Goal: Task Accomplishment & Management: Use online tool/utility

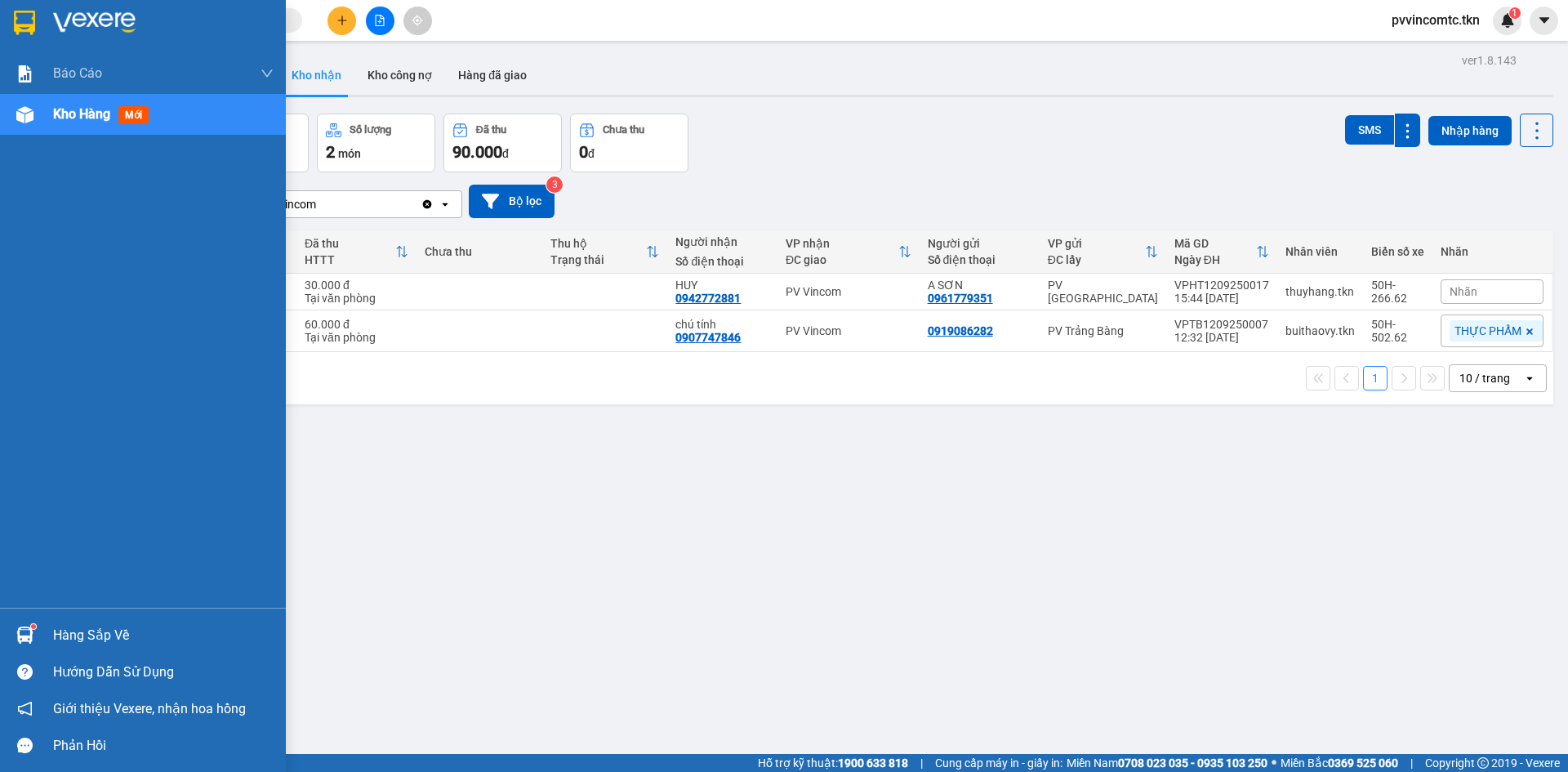
click at [90, 633] on div "Hàng sắp về" at bounding box center [164, 635] width 221 height 25
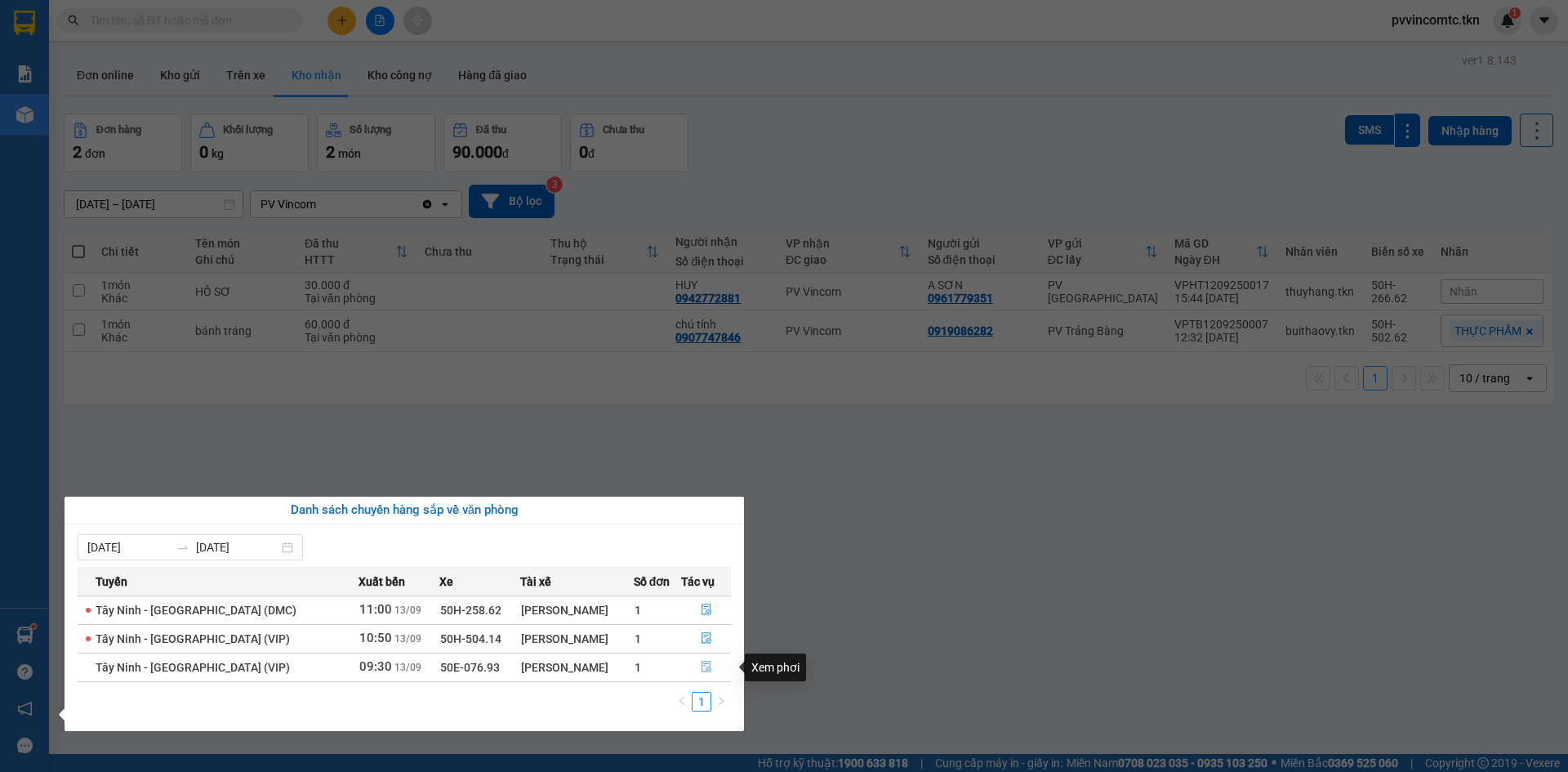
click at [712, 665] on button "button" at bounding box center [706, 667] width 48 height 26
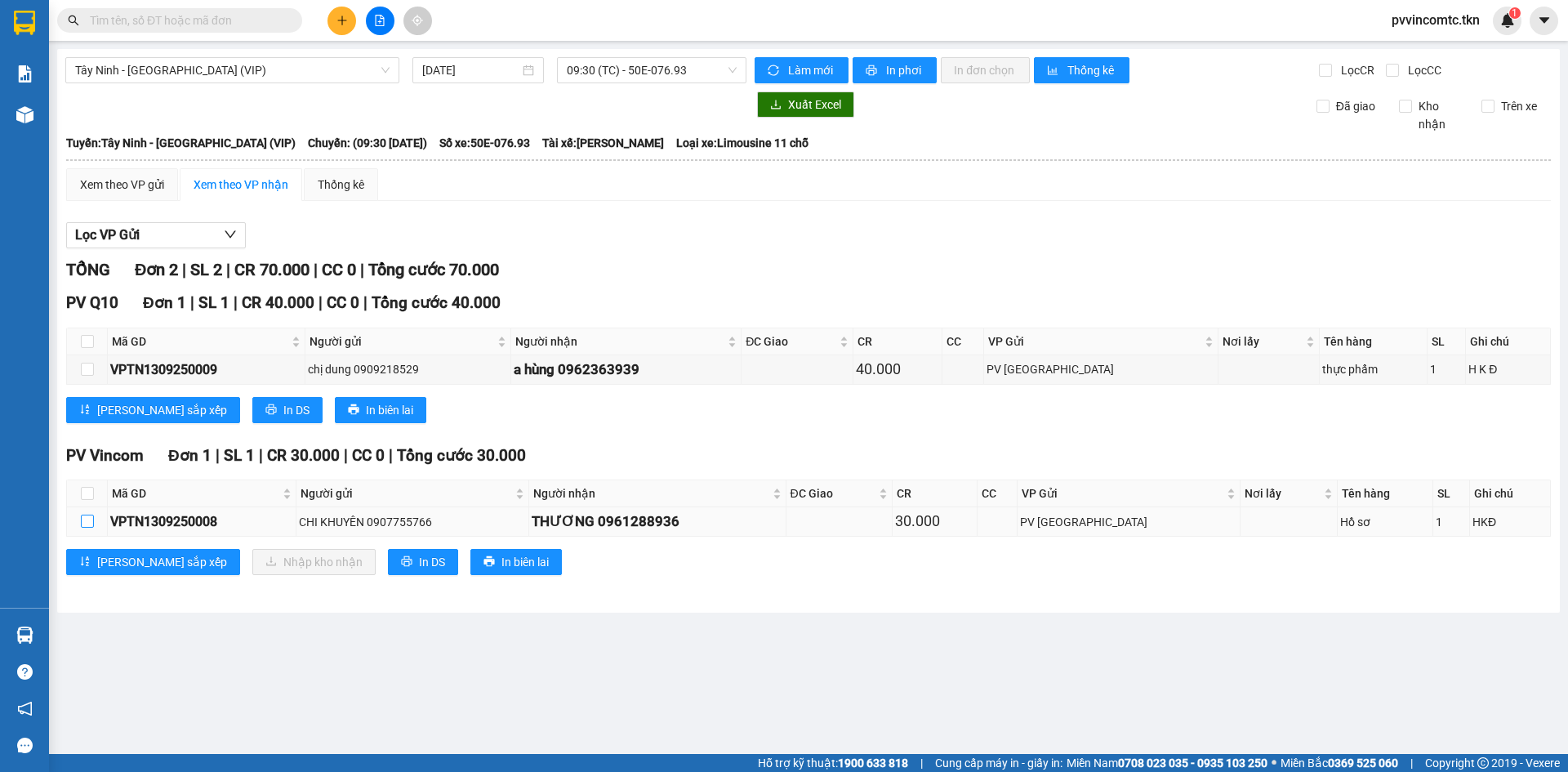
click at [84, 520] on input "checkbox" at bounding box center [88, 521] width 13 height 13
checkbox input "true"
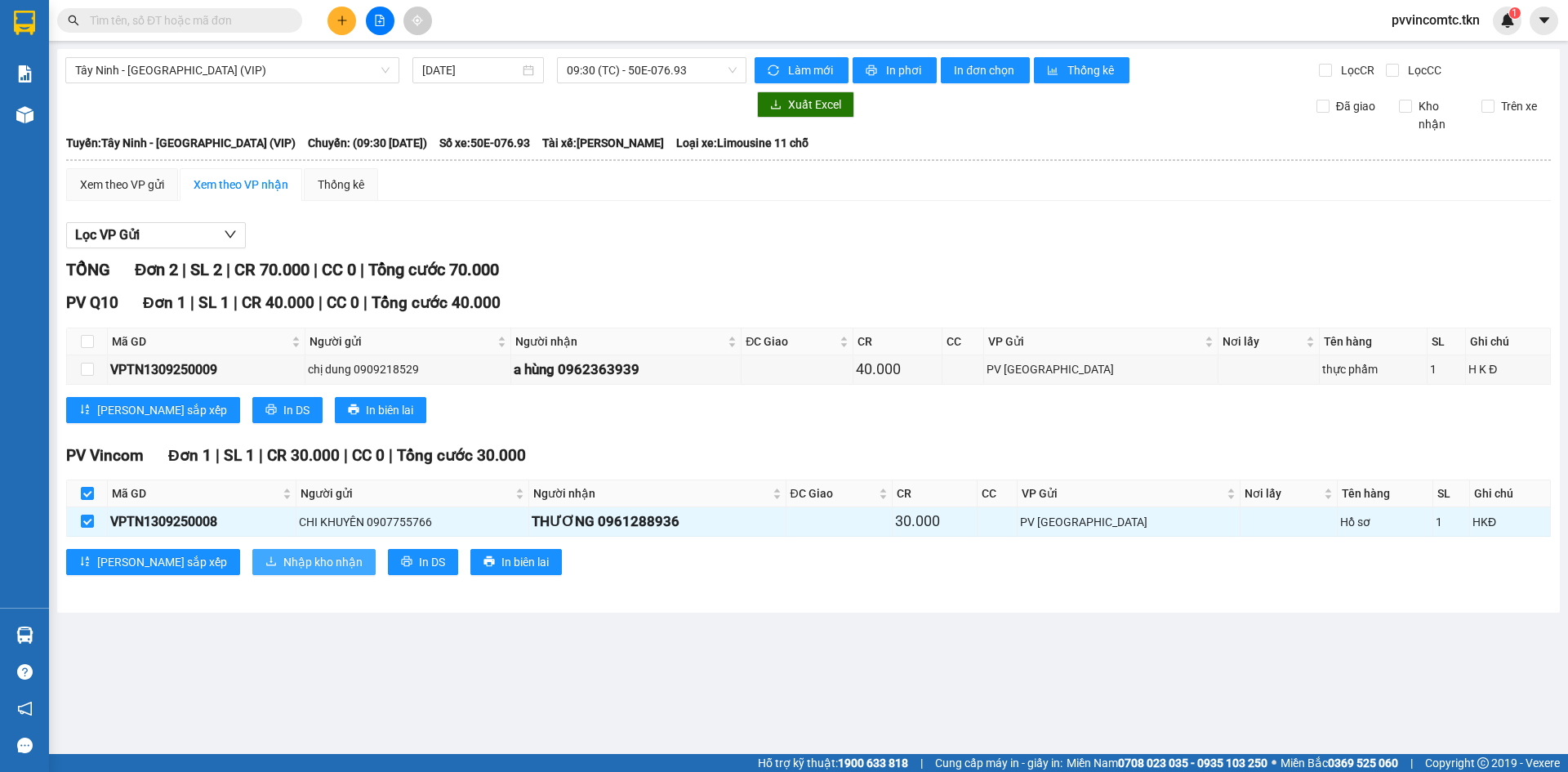
click at [284, 565] on span "Nhập kho nhận" at bounding box center [323, 562] width 79 height 18
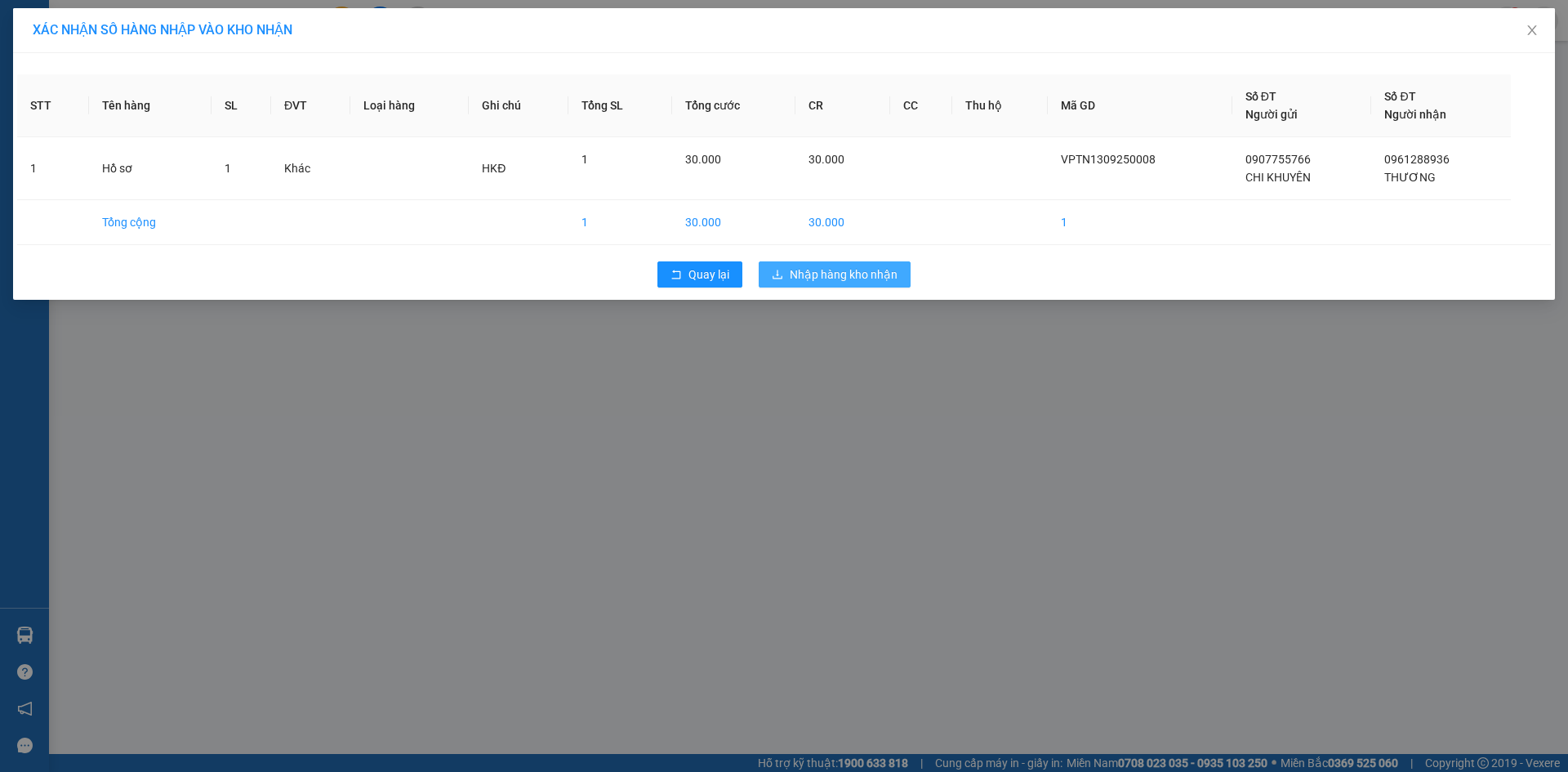
click at [846, 276] on span "Nhập hàng kho nhận" at bounding box center [844, 275] width 108 height 18
